Goal: Navigation & Orientation: Find specific page/section

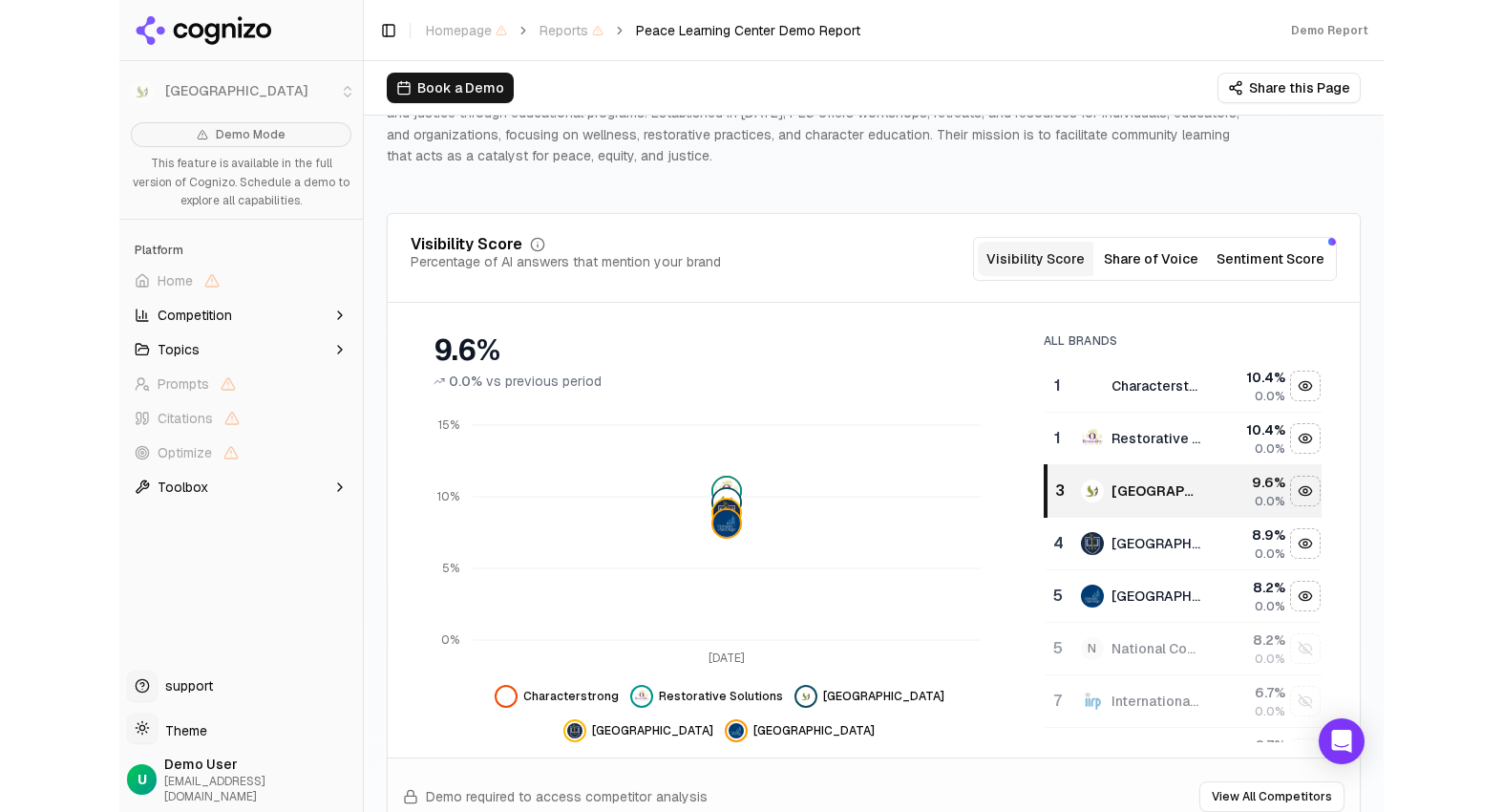
scroll to position [232, 0]
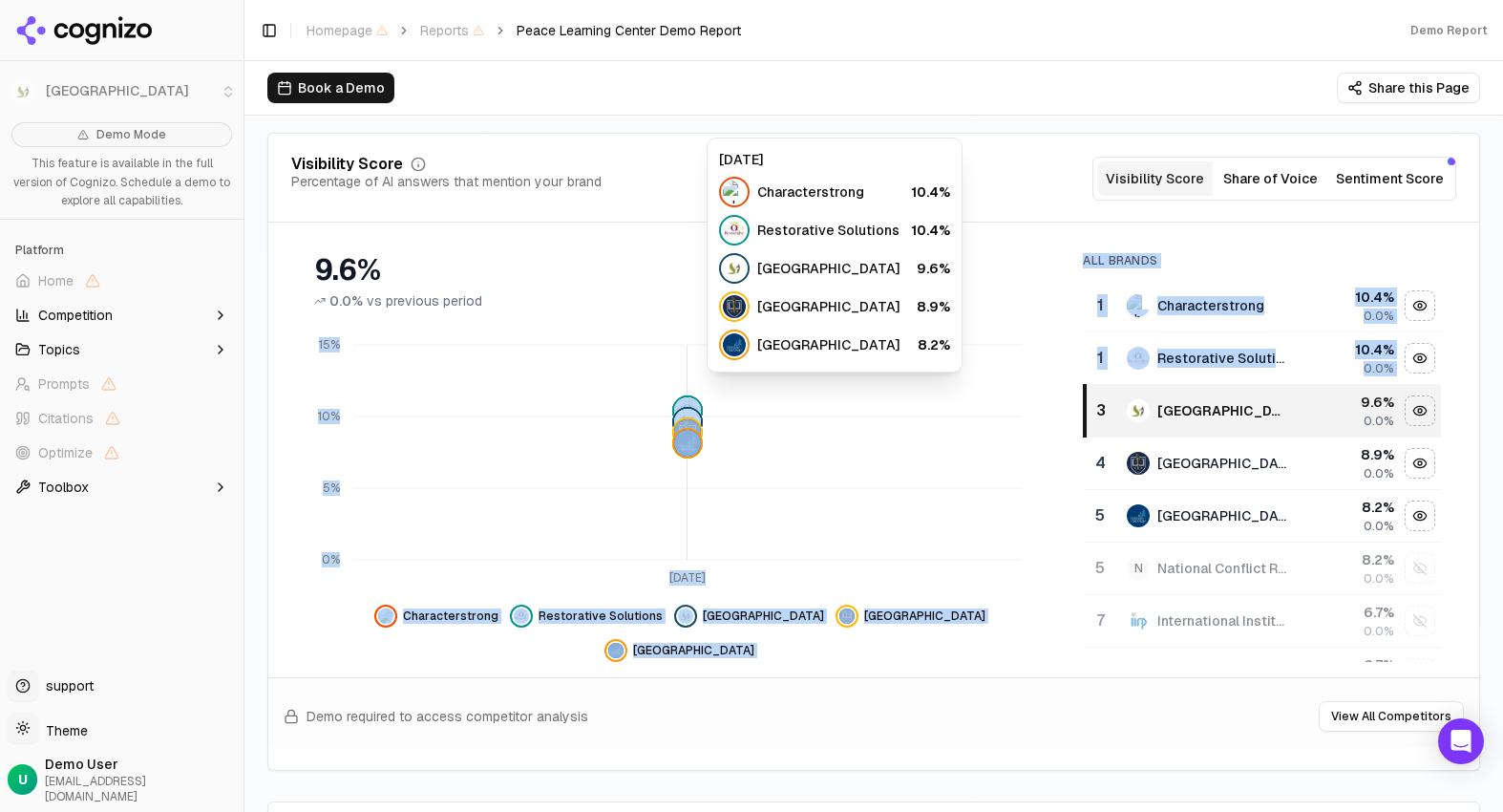
drag, startPoint x: 1080, startPoint y: 400, endPoint x: 1005, endPoint y: 392, distance: 75.4
click at [1005, 392] on div "9.6% 0.0% vs previous period [DATE] 0% 5% 10% 15% Characterstrong Restorative S…" at bounding box center [873, 450] width 1165 height 424
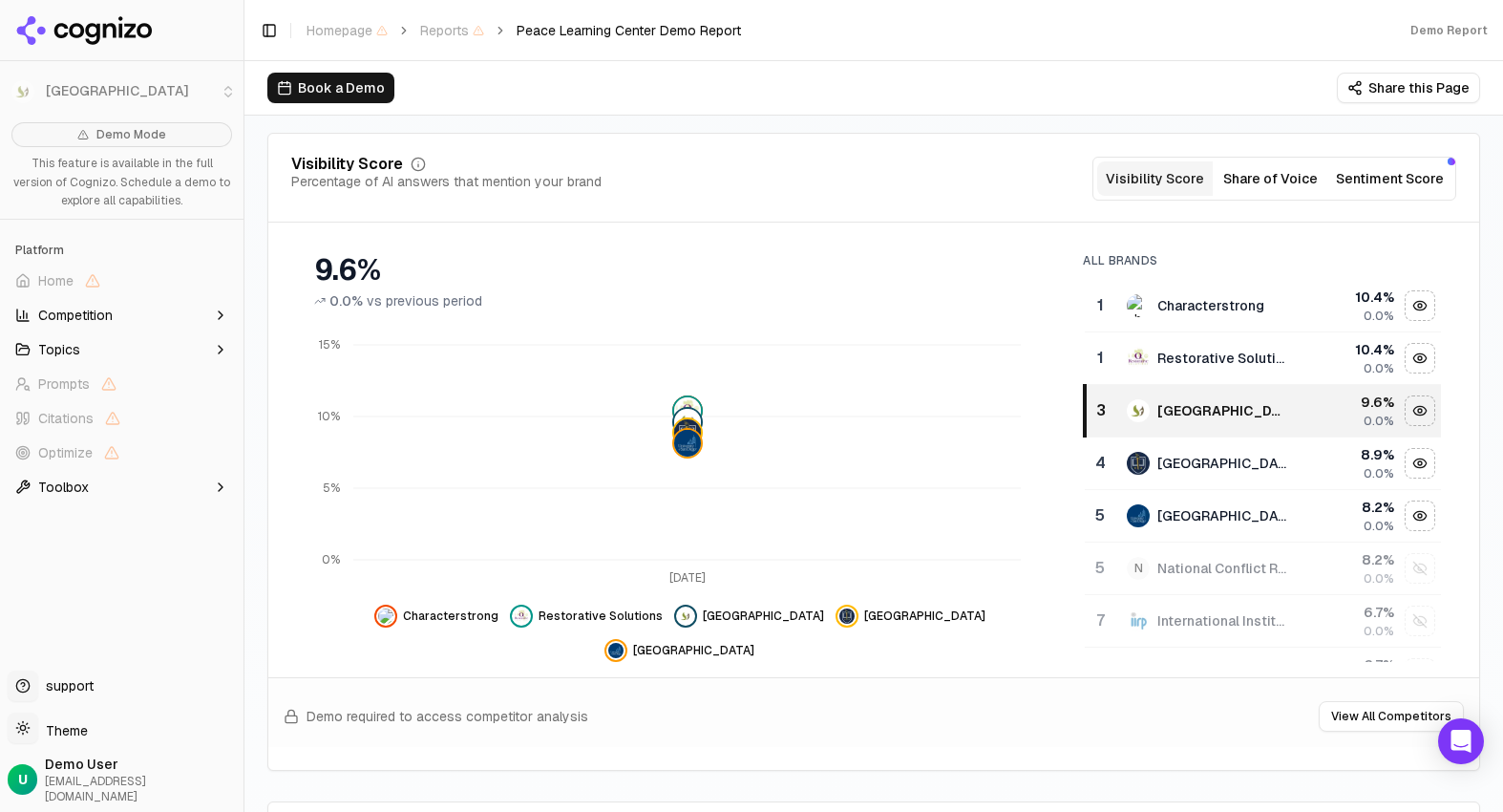
click at [1263, 517] on div "9.6% 0.0% vs previous period [DATE] 0% 5% 10% 15% Characterstrong Restorative S…" at bounding box center [873, 450] width 1211 height 424
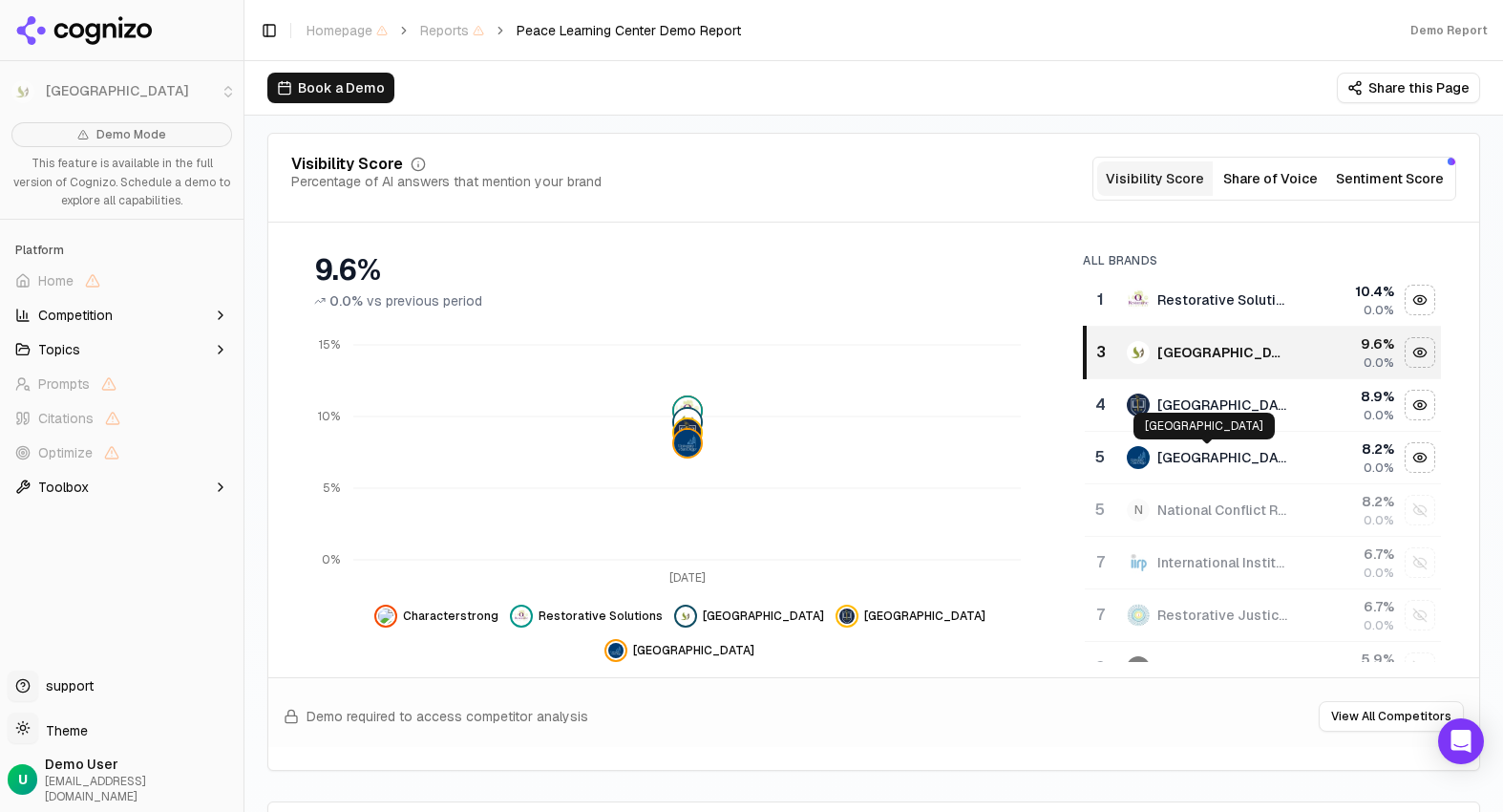
scroll to position [55, 0]
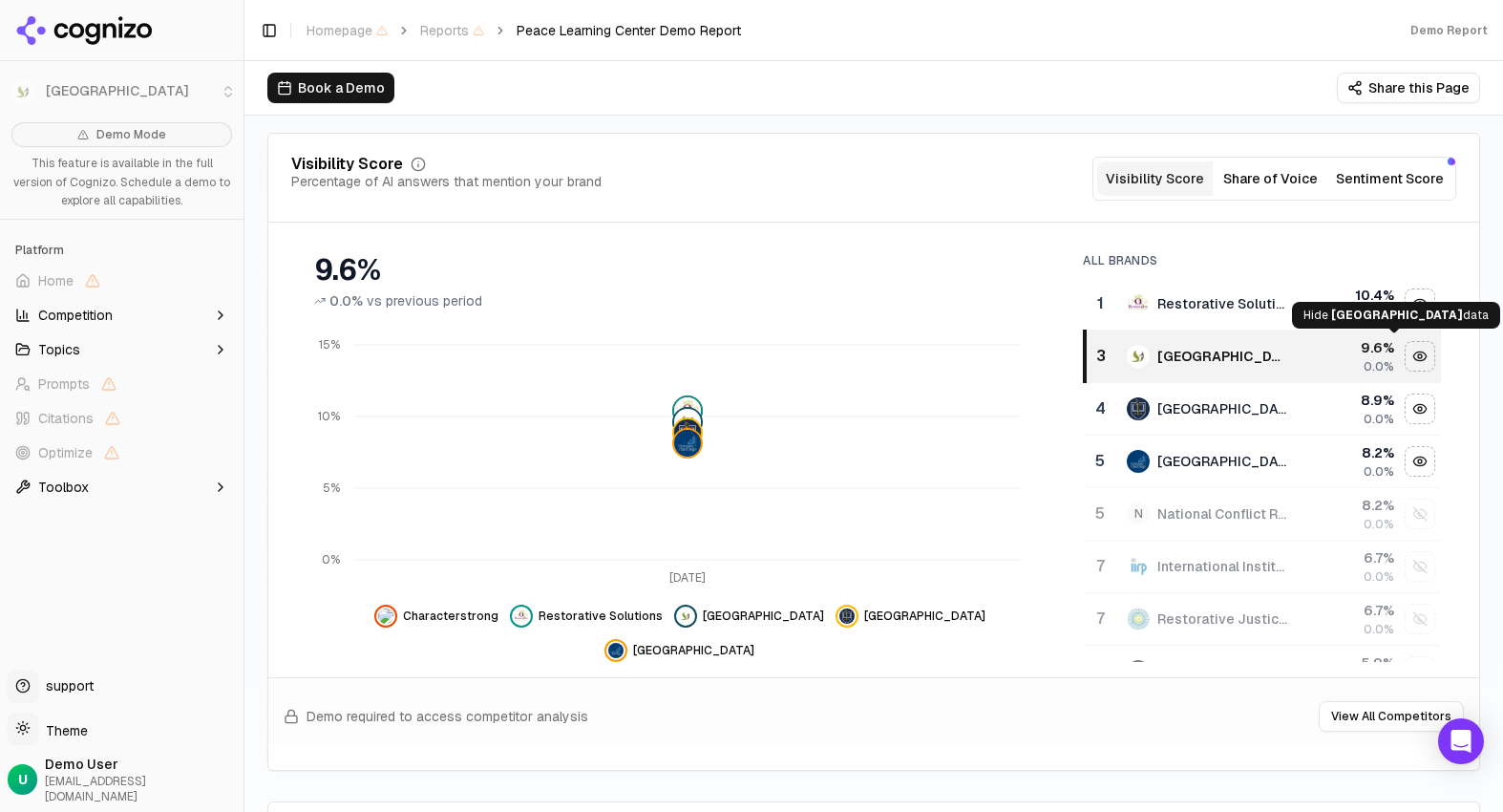
click at [1263, 345] on div "Hide peace learning center data" at bounding box center [1419, 355] width 28 height 28
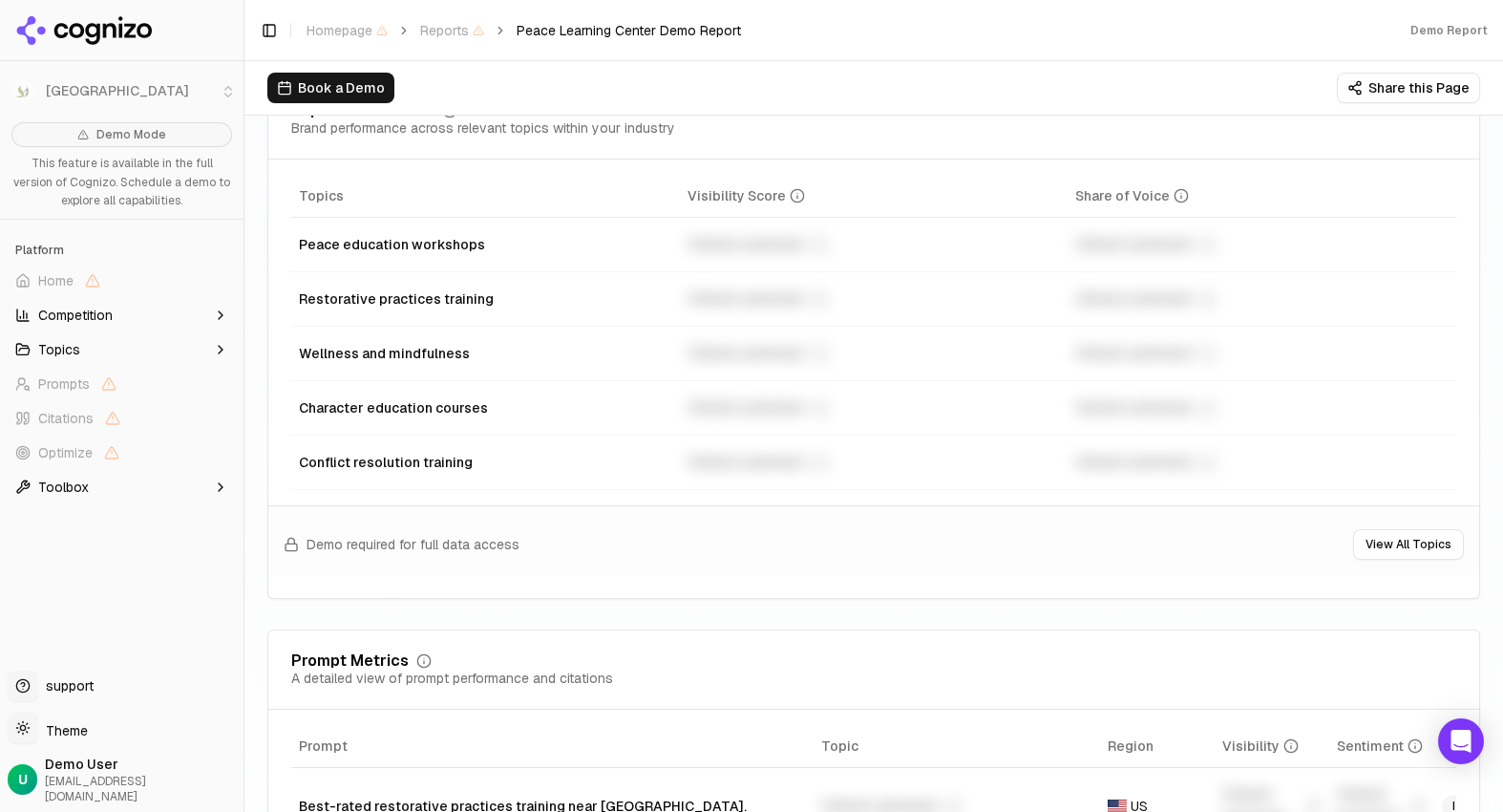
scroll to position [1060, 0]
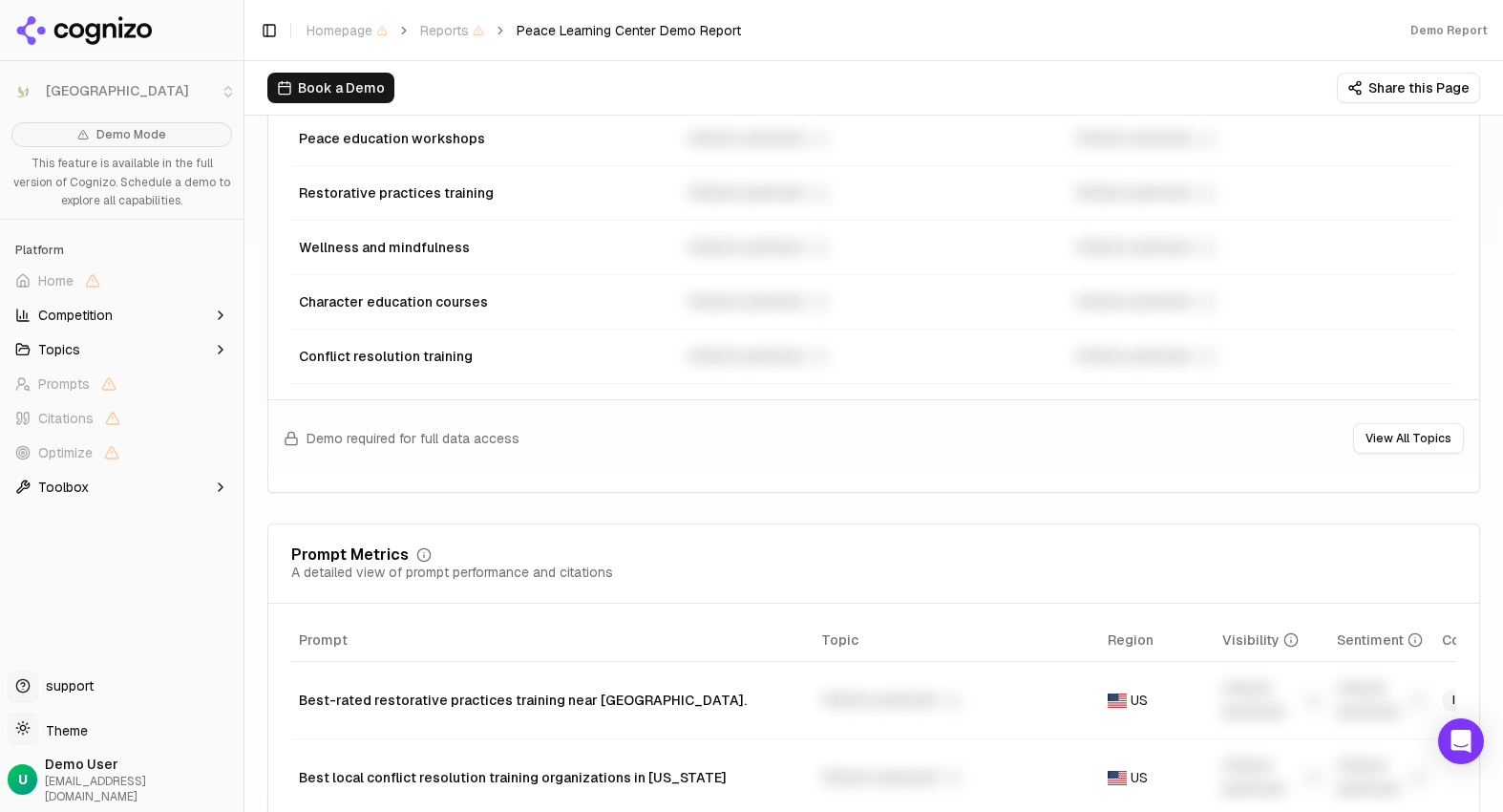
click at [1263, 435] on button "View All Topics" at bounding box center [1407, 437] width 110 height 30
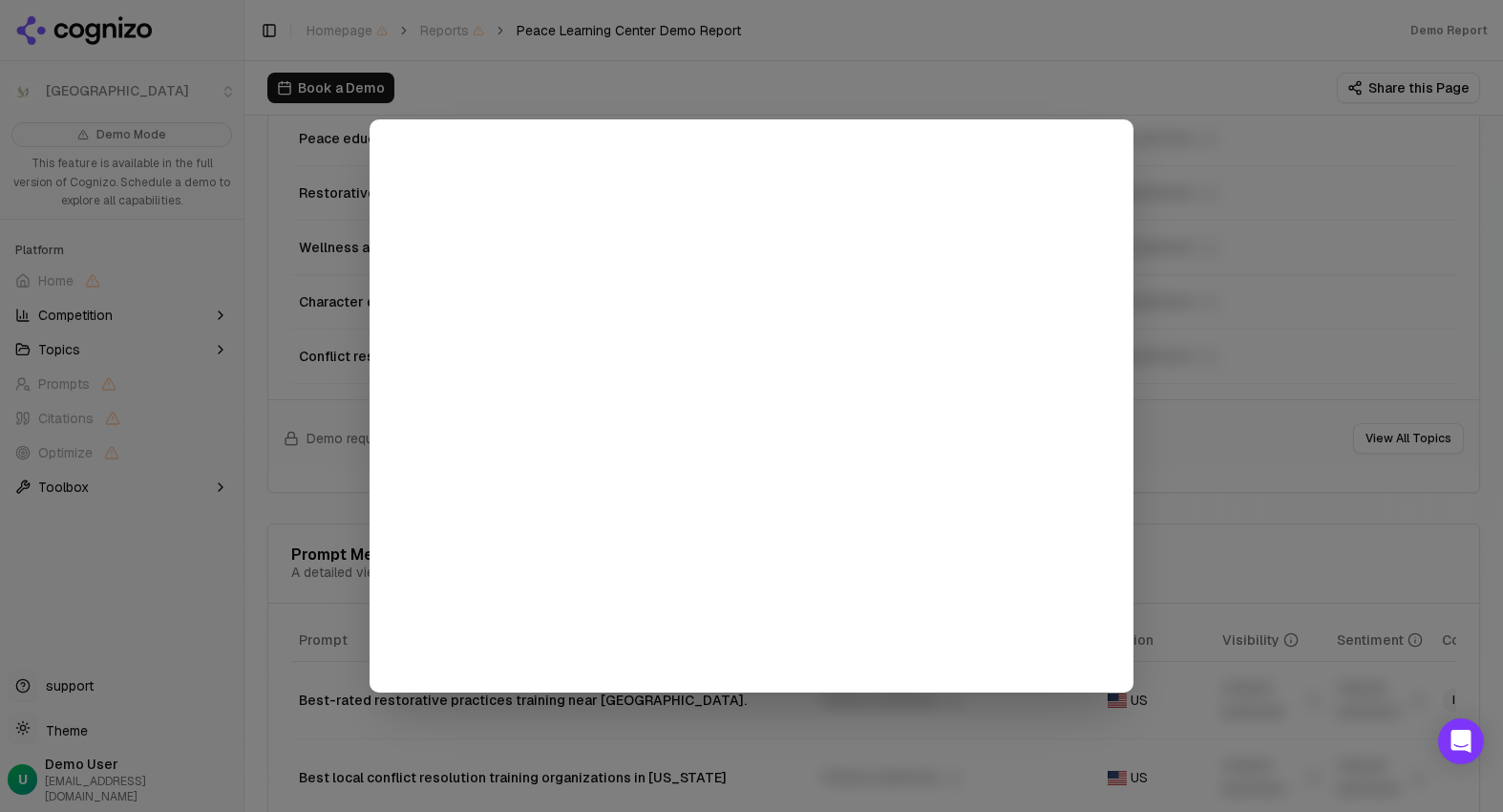
click at [1068, 94] on div at bounding box center [752, 406] width 1503 height 812
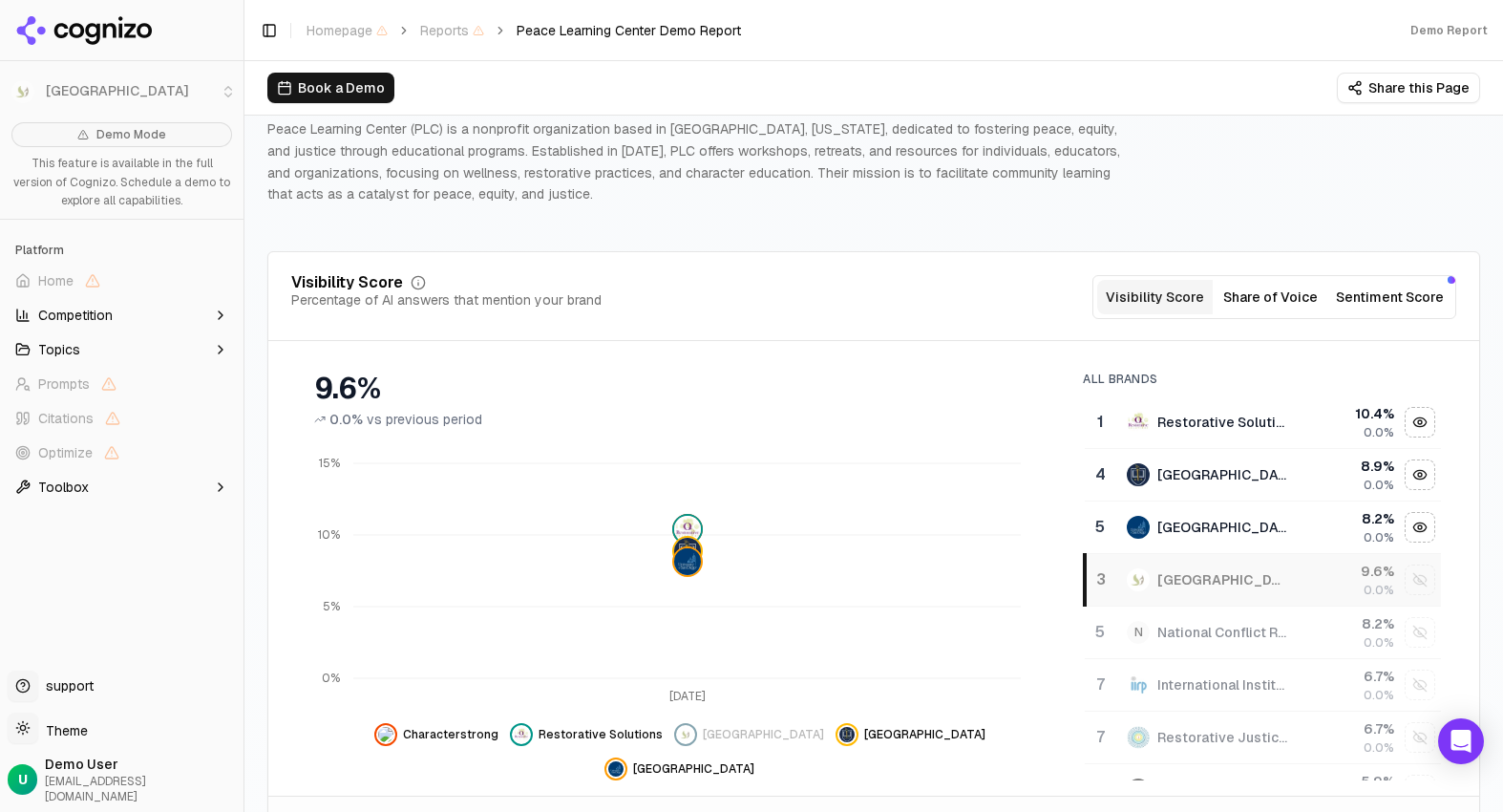
scroll to position [0, 0]
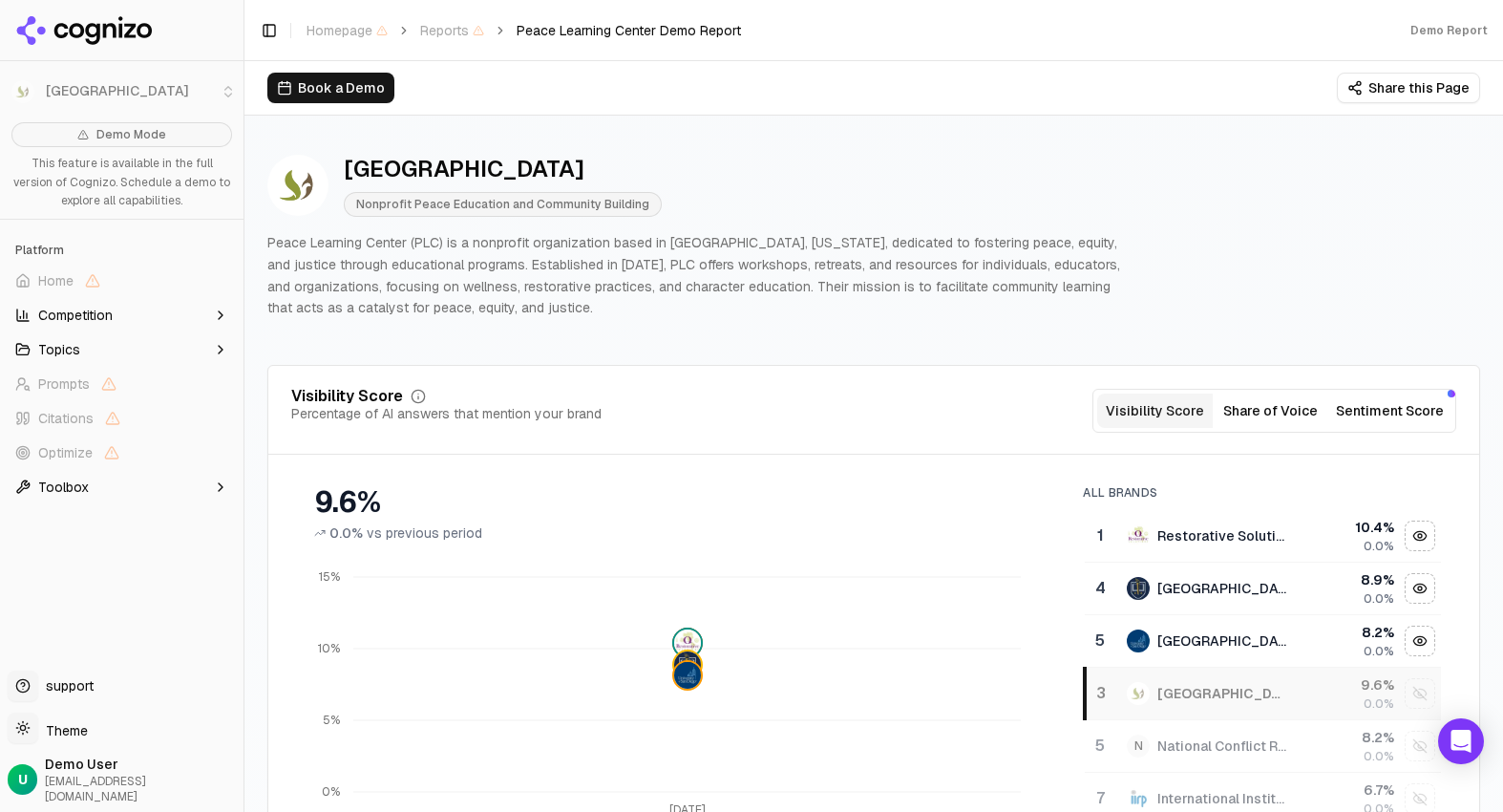
click at [771, 54] on header "Toggle Sidebar Homepage Reports Peace Learning Center Demo Report Demo Report" at bounding box center [873, 30] width 1258 height 61
click at [230, 86] on li "[GEOGRAPHIC_DATA]" at bounding box center [121, 91] width 243 height 46
click at [59, 309] on span "Competition" at bounding box center [75, 315] width 74 height 20
click at [64, 323] on button "Competition" at bounding box center [122, 314] width 228 height 30
click at [70, 347] on span "Topics" at bounding box center [59, 349] width 42 height 20
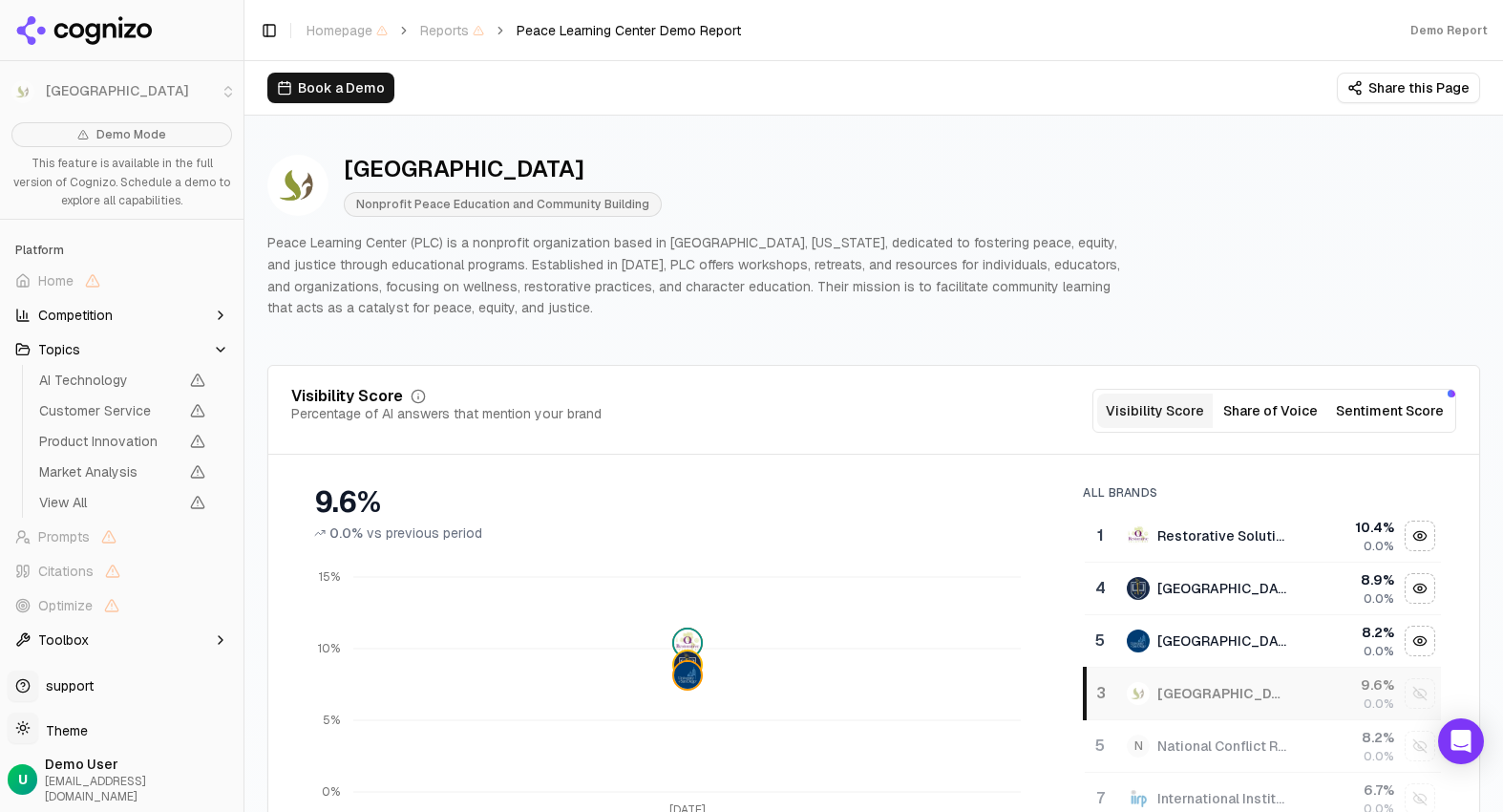
click at [73, 345] on span "Topics" at bounding box center [59, 349] width 42 height 20
click at [66, 487] on span "Toolbox" at bounding box center [63, 487] width 51 height 20
